Goal: Transaction & Acquisition: Purchase product/service

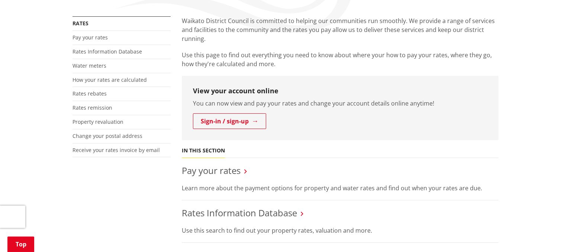
scroll to position [215, 0]
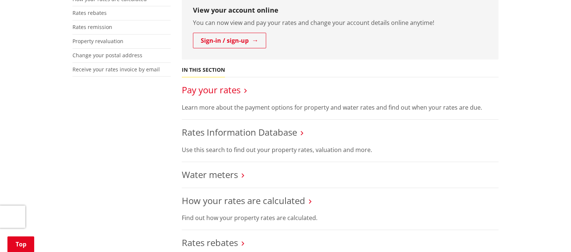
click at [225, 93] on link "Pay your rates" at bounding box center [211, 90] width 59 height 12
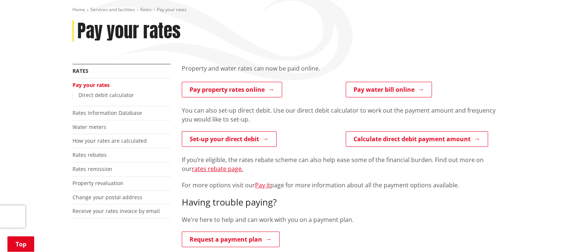
scroll to position [90, 0]
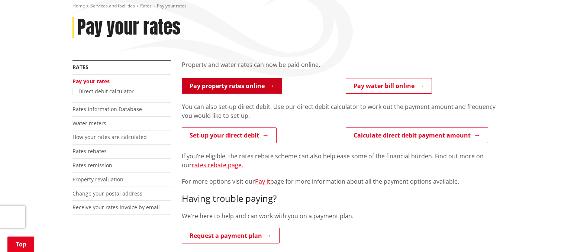
click at [253, 83] on link "Pay property rates online" at bounding box center [232, 86] width 100 height 16
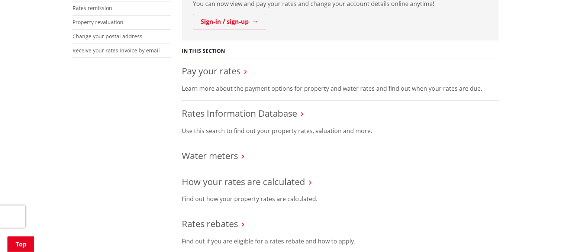
scroll to position [252, 0]
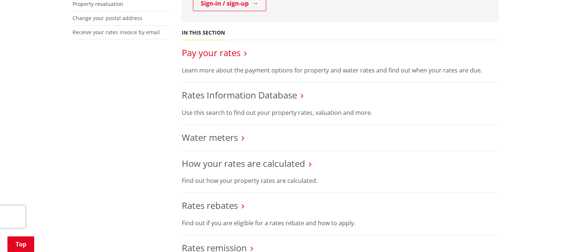
click at [224, 58] on link "Pay your rates" at bounding box center [211, 52] width 59 height 12
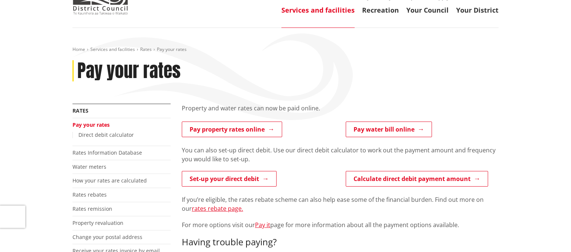
scroll to position [47, 0]
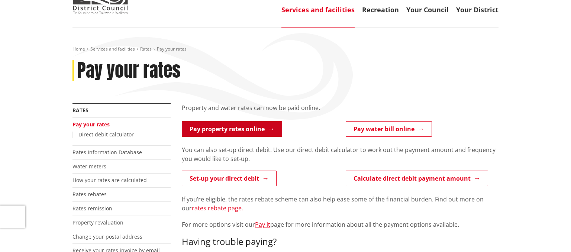
click at [197, 126] on link "Pay property rates online" at bounding box center [232, 129] width 100 height 16
